Goal: Navigation & Orientation: Find specific page/section

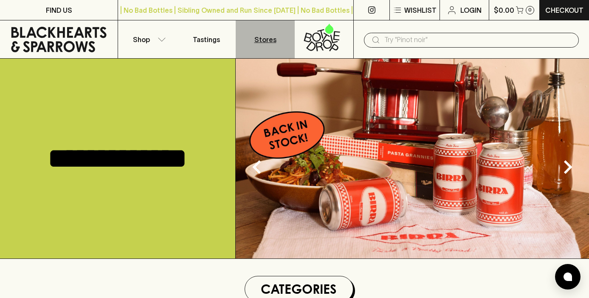
click at [268, 40] on p "Stores" at bounding box center [266, 39] width 22 height 10
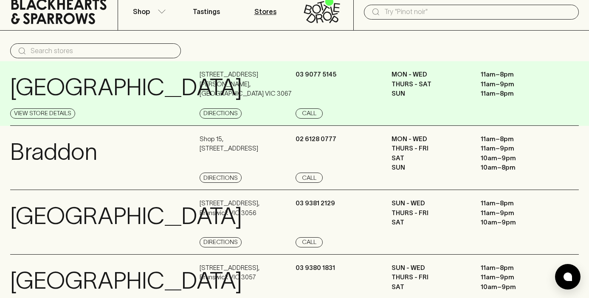
scroll to position [31, 0]
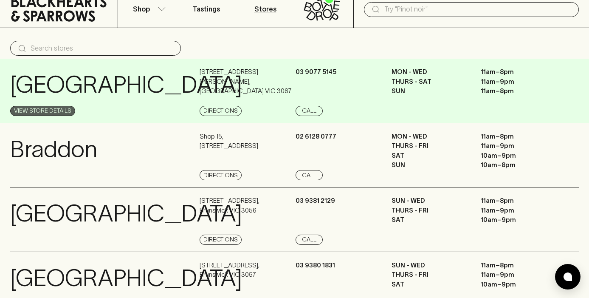
click at [52, 109] on link "View Store Details" at bounding box center [42, 111] width 65 height 10
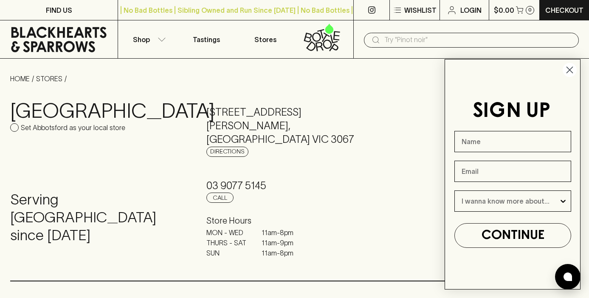
click at [572, 71] on circle "Close dialog" at bounding box center [570, 70] width 14 height 14
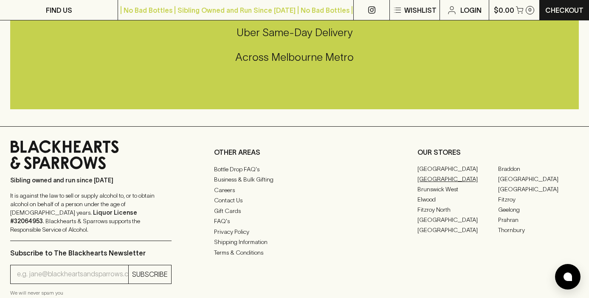
scroll to position [629, 0]
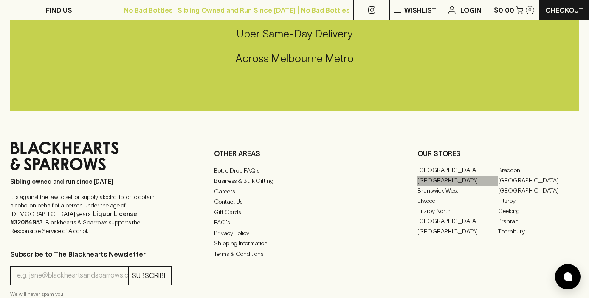
click at [433, 176] on link "[GEOGRAPHIC_DATA]" at bounding box center [458, 181] width 81 height 10
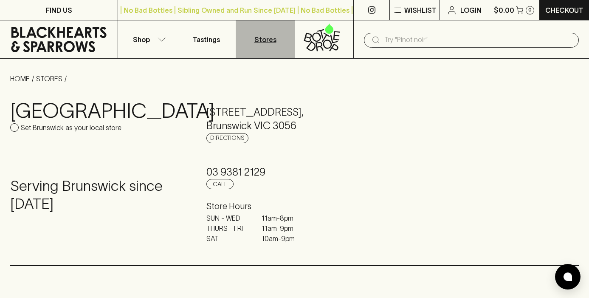
click at [267, 41] on p "Stores" at bounding box center [266, 39] width 22 height 10
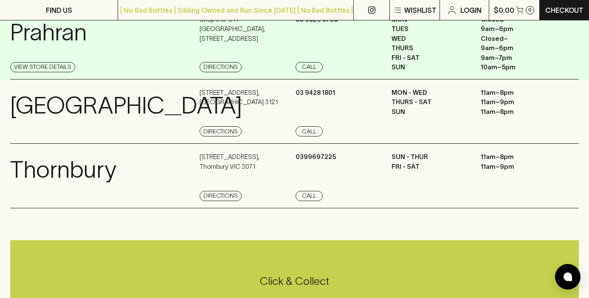
scroll to position [792, 0]
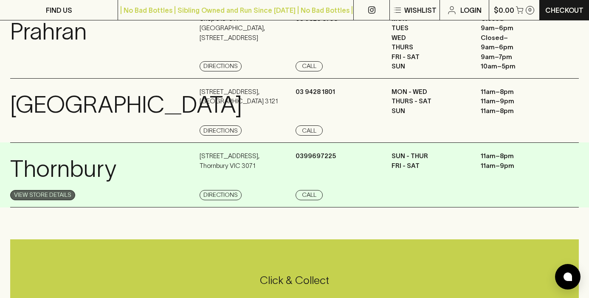
click at [51, 200] on link "View Store Details" at bounding box center [42, 195] width 65 height 10
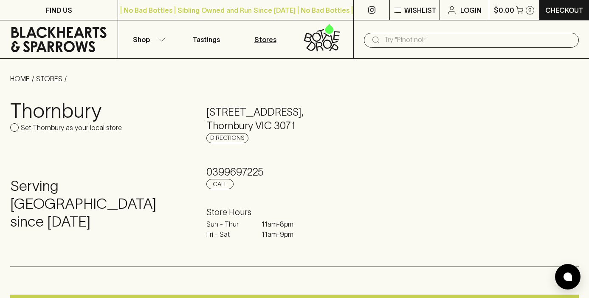
click at [272, 40] on p "Stores" at bounding box center [266, 39] width 22 height 10
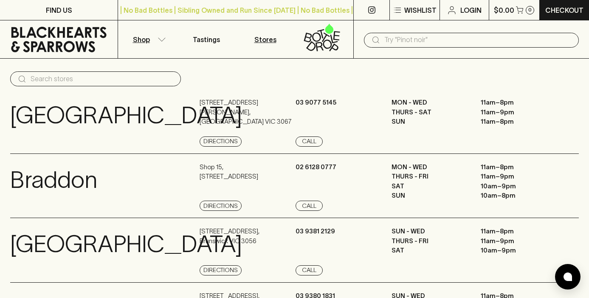
click at [152, 39] on button "Shop" at bounding box center [147, 39] width 59 height 38
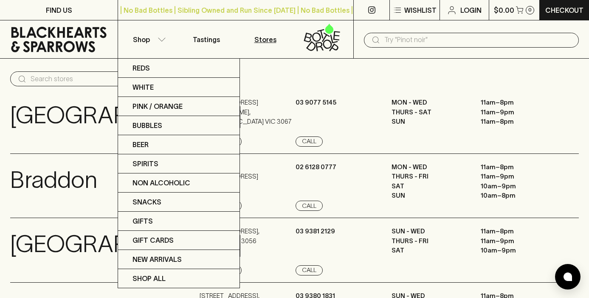
click at [266, 76] on div at bounding box center [294, 149] width 589 height 298
